Goal: Navigation & Orientation: Find specific page/section

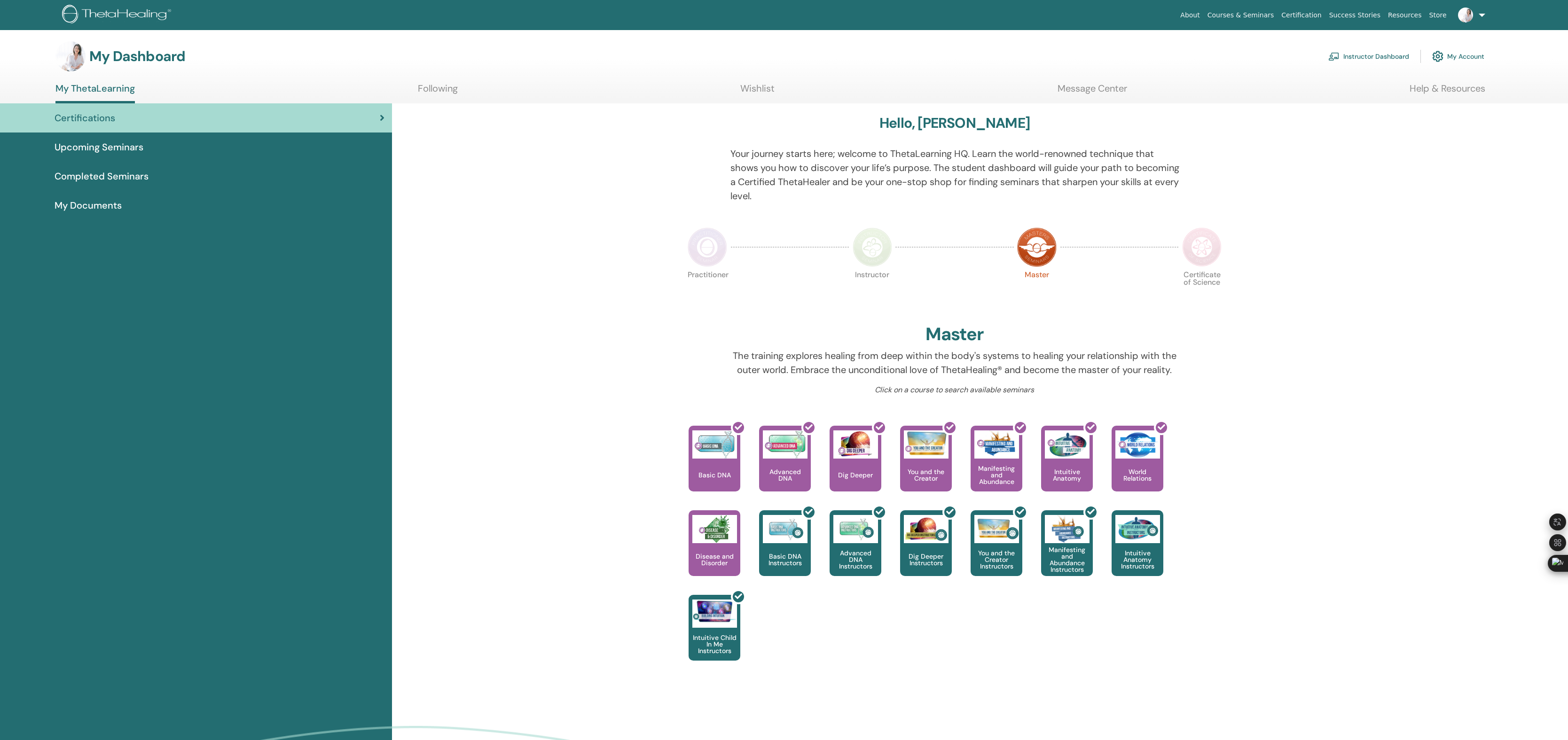
click at [1374, 54] on link "Instructor Dashboard" at bounding box center [1369, 57] width 81 height 21
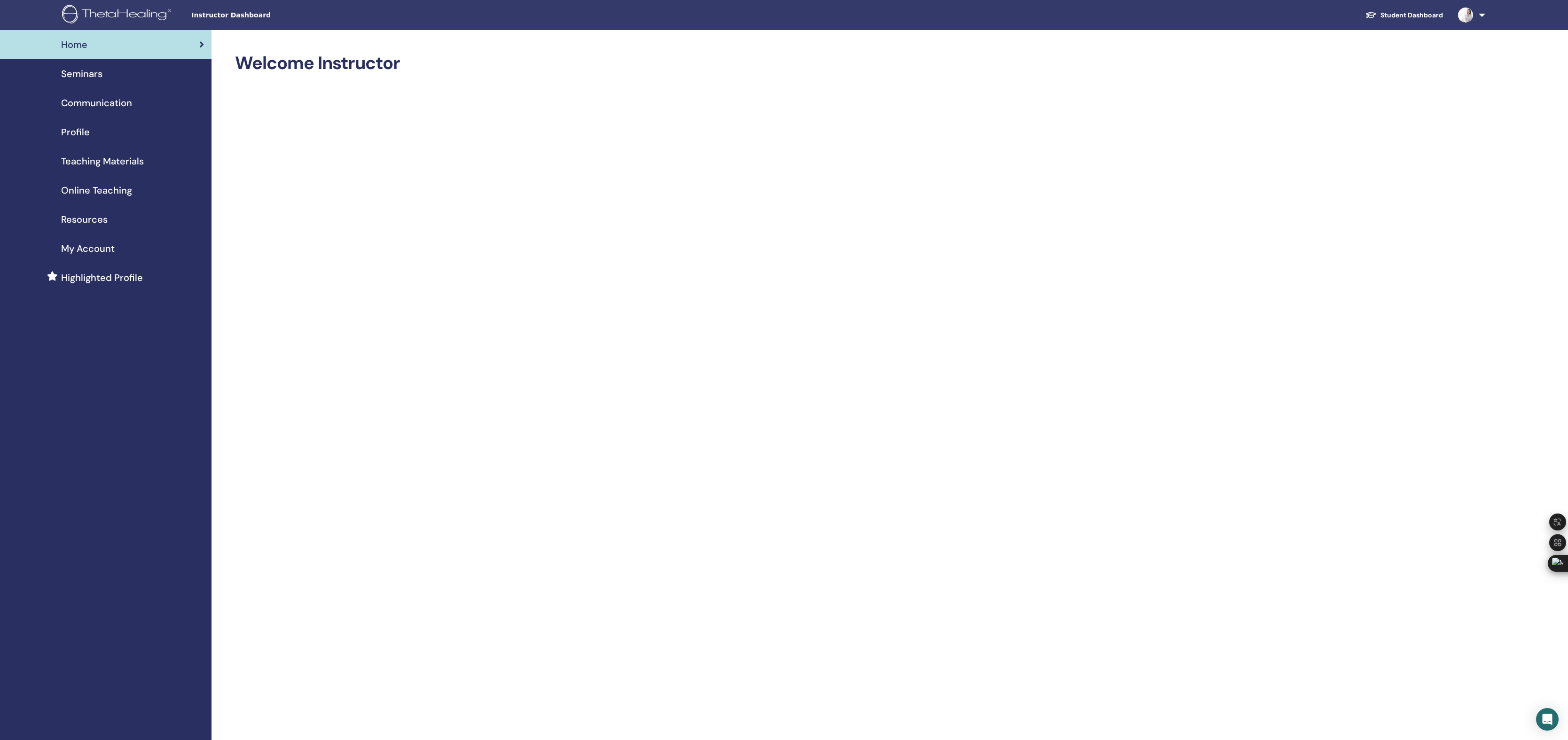
click at [85, 161] on span "Teaching Materials" at bounding box center [103, 161] width 83 height 14
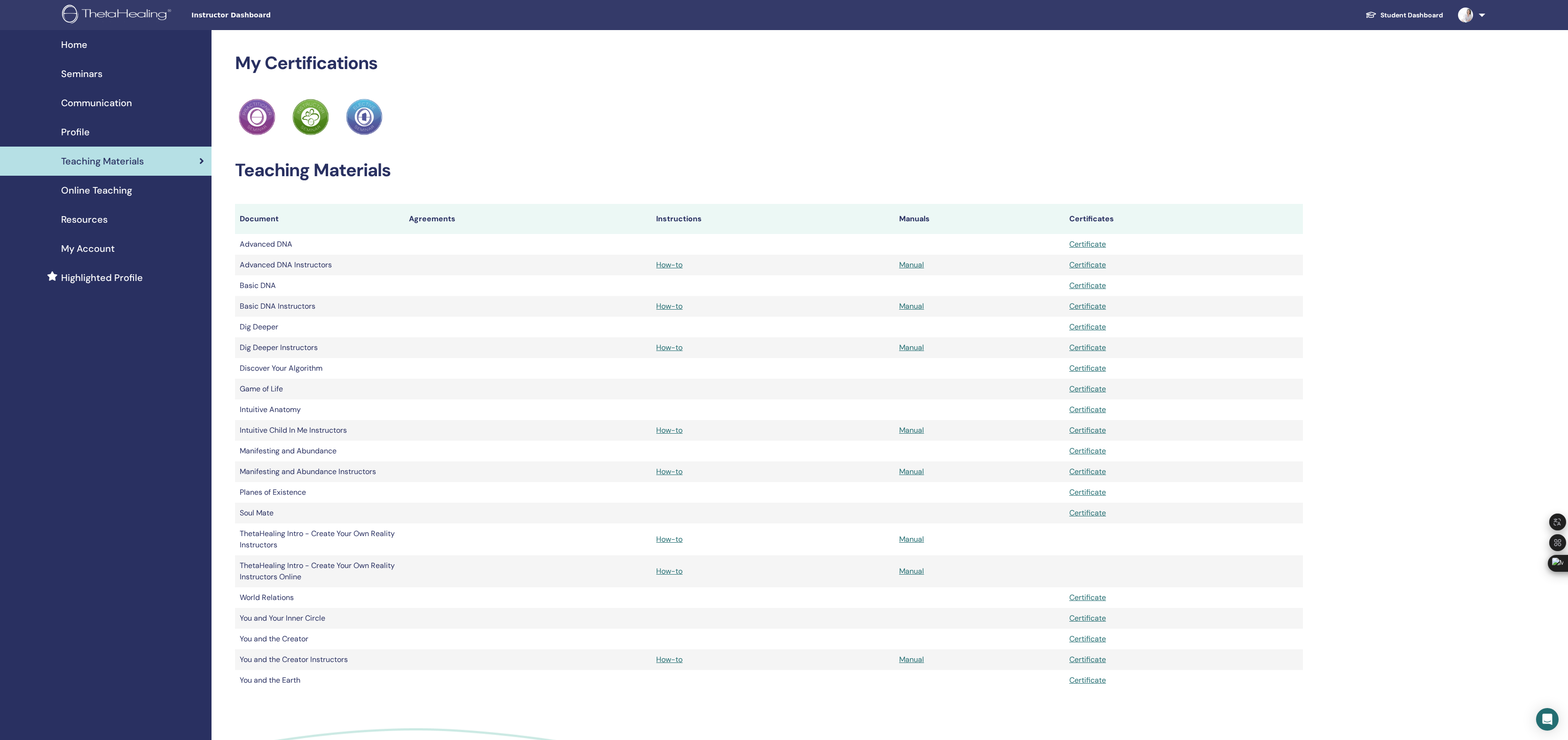
click at [93, 246] on span "My Account" at bounding box center [88, 248] width 54 height 14
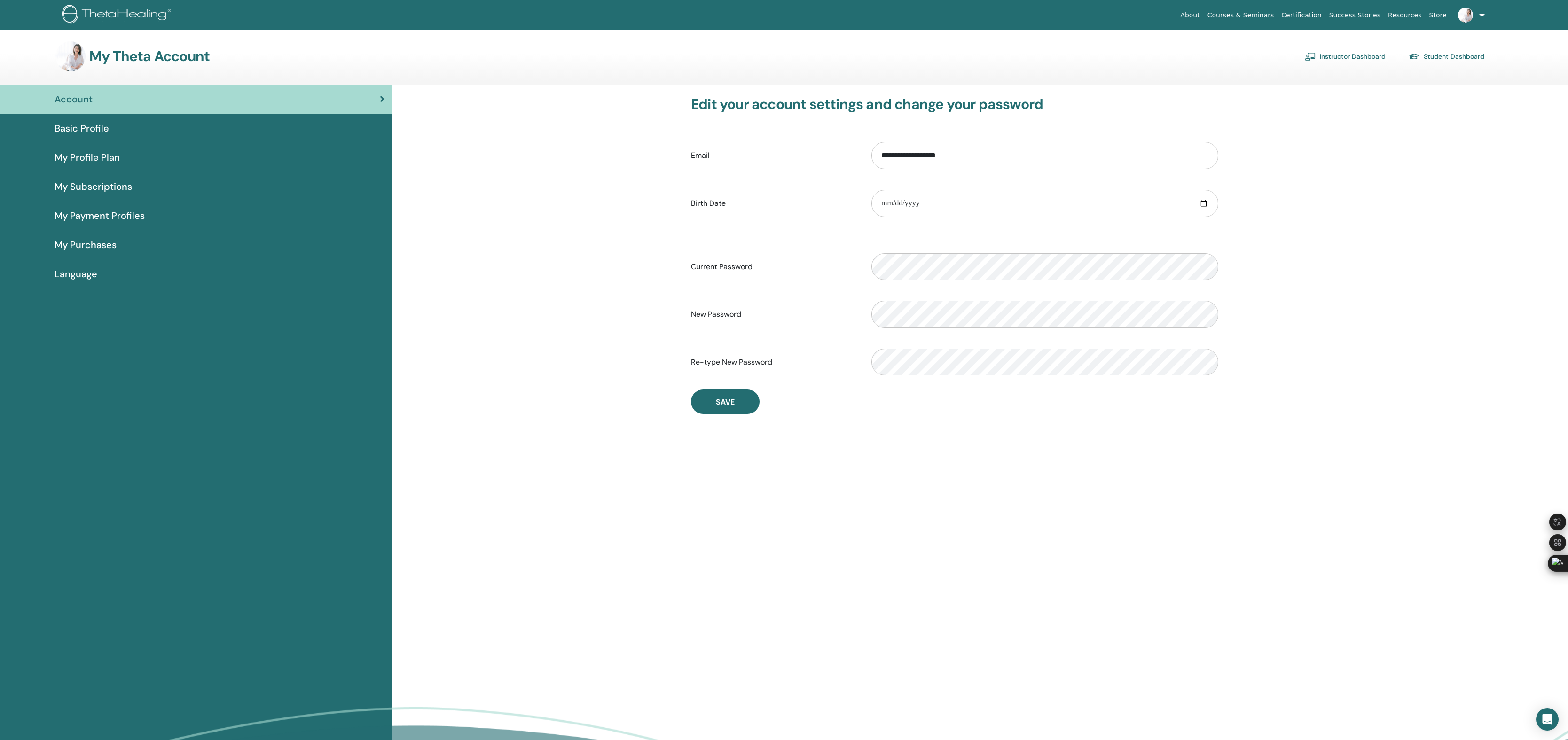
click at [107, 221] on span "My Payment Profiles" at bounding box center [100, 215] width 91 height 14
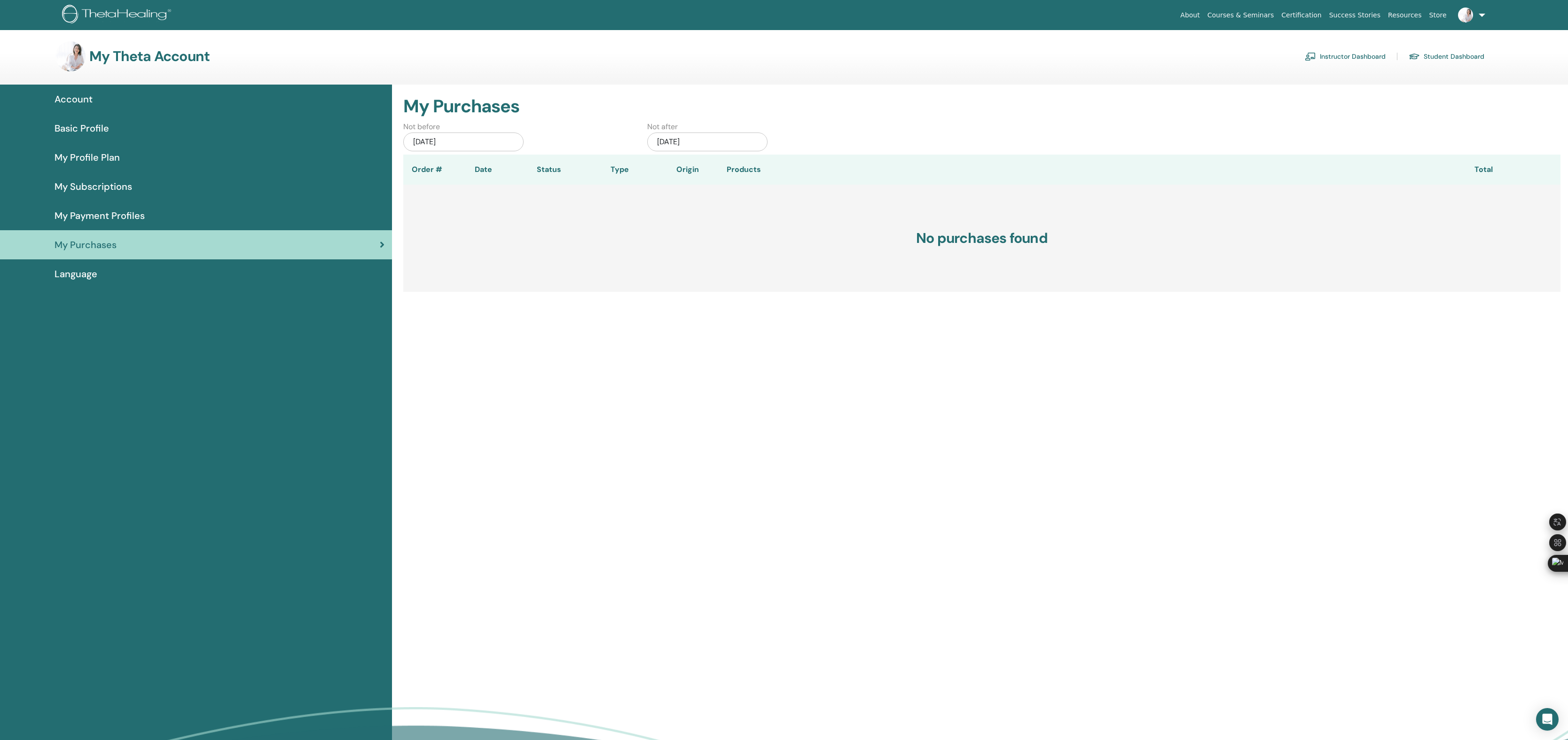
click at [1357, 57] on link "Instructor Dashboard" at bounding box center [1345, 56] width 81 height 15
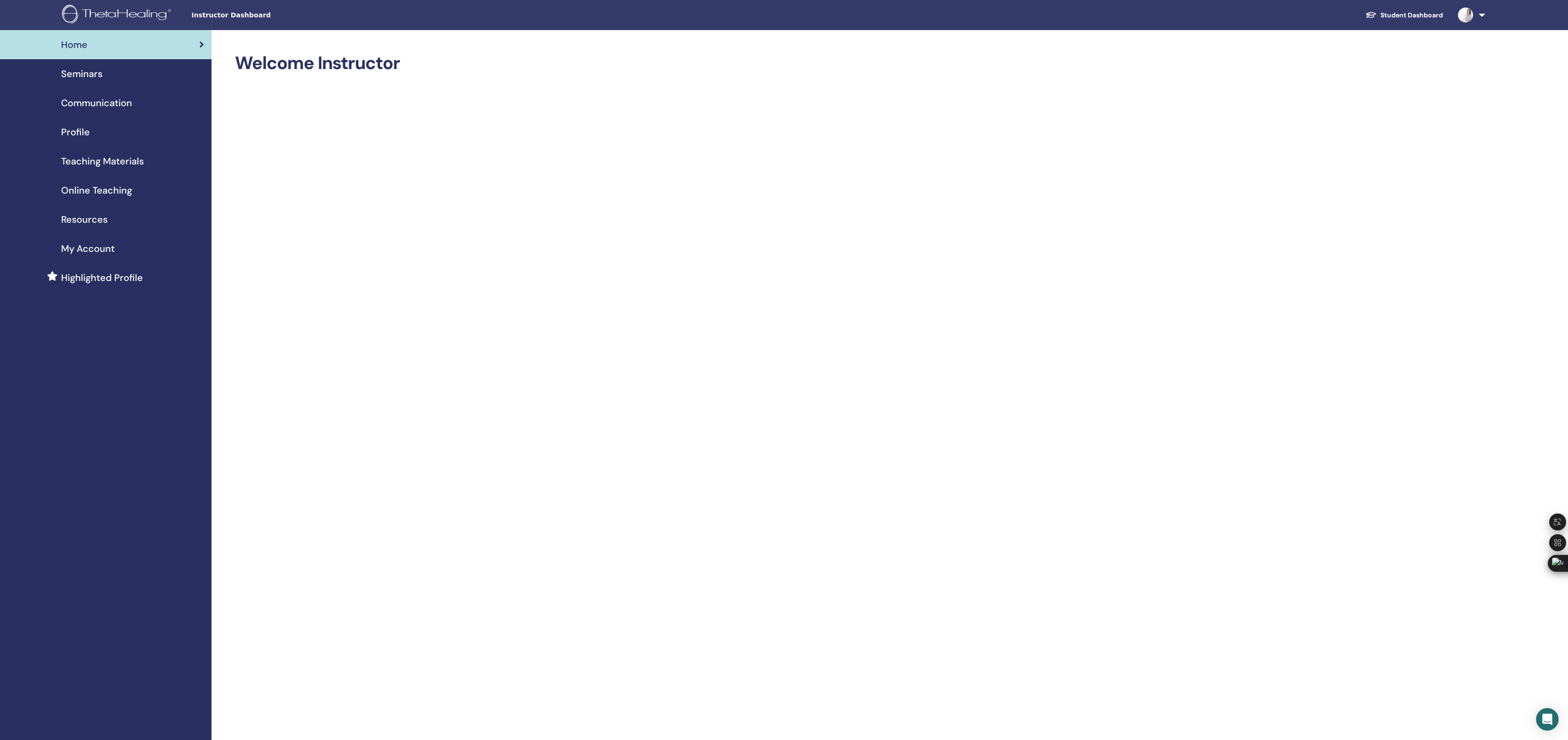
click at [90, 69] on span "Seminars" at bounding box center [82, 73] width 41 height 14
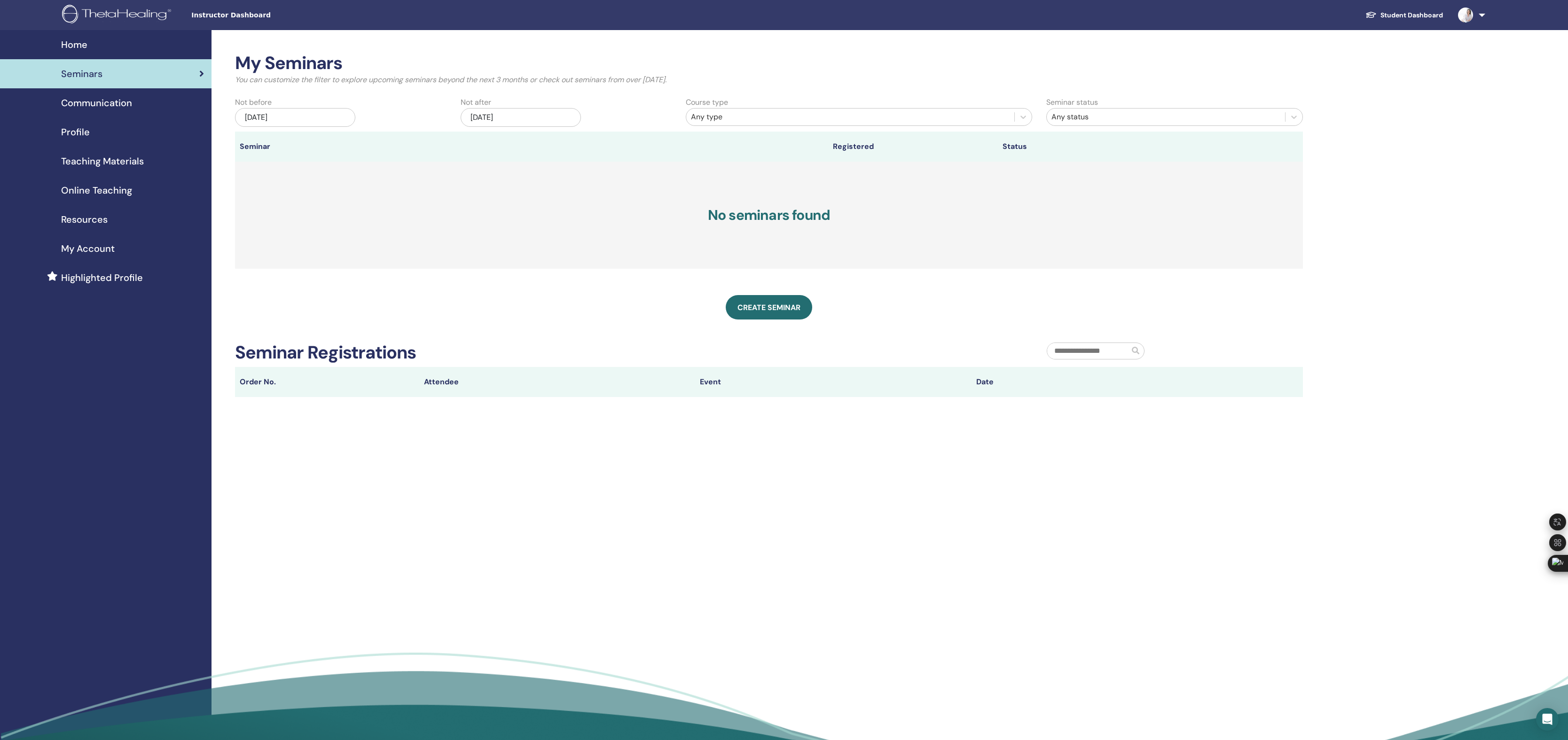
click at [81, 129] on span "Profile" at bounding box center [76, 132] width 28 height 14
